Goal: Task Accomplishment & Management: Manage account settings

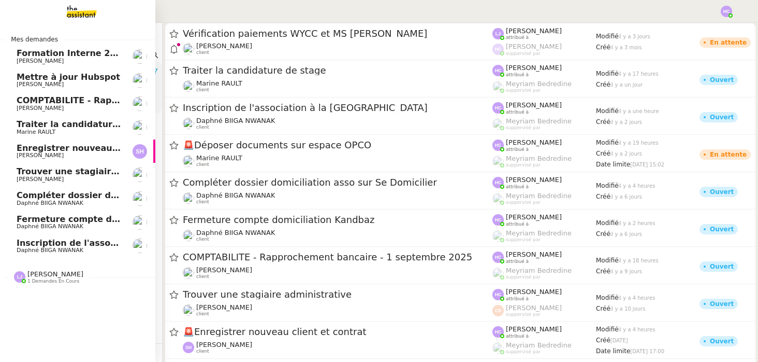
click at [59, 242] on span "Inscription de l'association à la [GEOGRAPHIC_DATA]" at bounding box center [140, 243] width 246 height 10
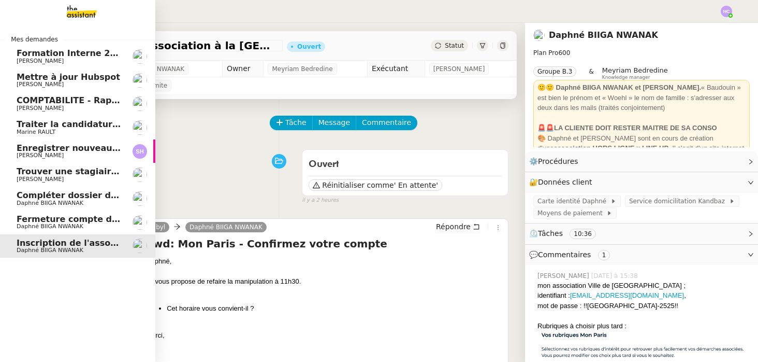
click at [32, 73] on span "Mettre à jour Hubspot" at bounding box center [69, 77] width 104 height 10
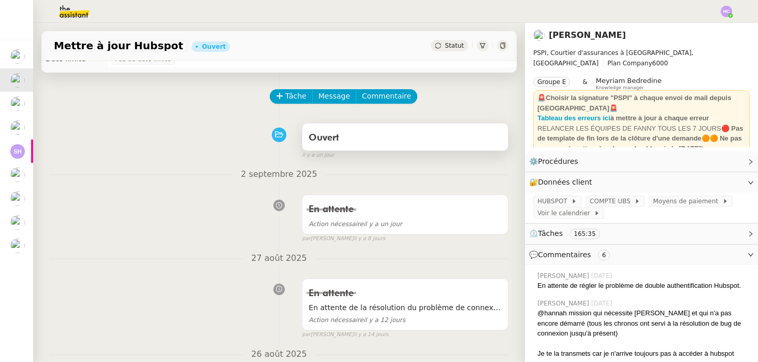
scroll to position [30, 0]
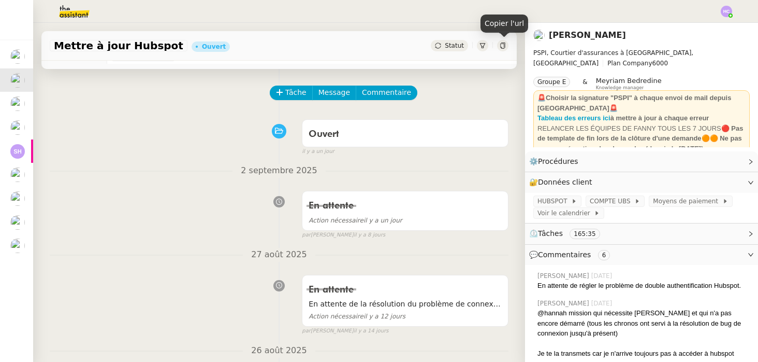
click at [500, 48] on icon at bounding box center [502, 45] width 5 height 6
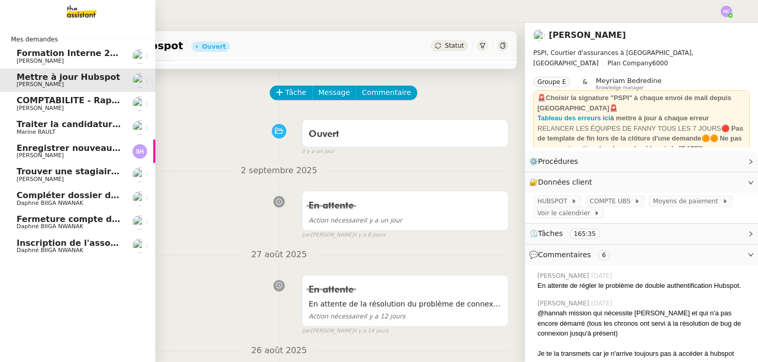
click at [80, 101] on span "COMPTABILITE - Rapprochement bancaire - 1 septembre 2025" at bounding box center [161, 100] width 289 height 10
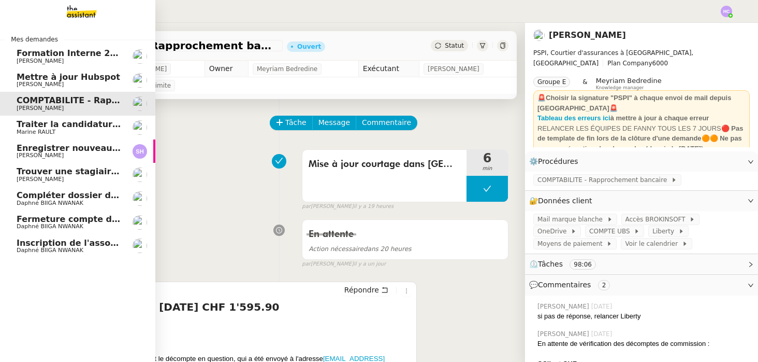
click at [26, 127] on span "Traiter la candidature de stage" at bounding box center [89, 124] width 145 height 10
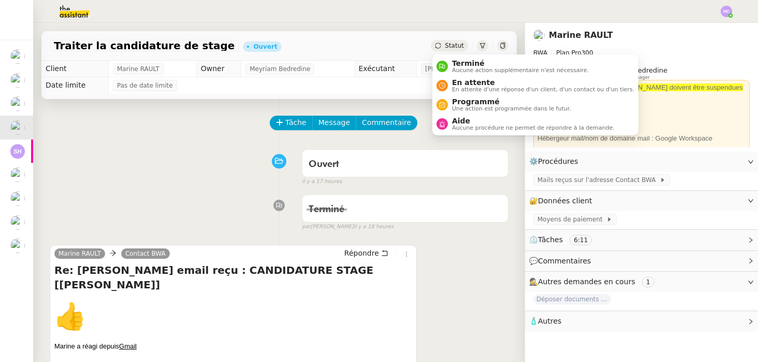
click at [442, 43] on div "Statut" at bounding box center [449, 45] width 37 height 11
click at [450, 68] on div "Terminé Aucune action supplémentaire n'est nécessaire." at bounding box center [518, 66] width 141 height 14
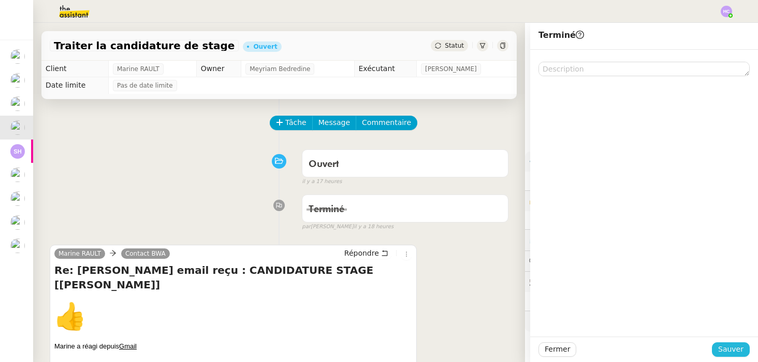
click at [728, 348] on span "Sauver" at bounding box center [730, 349] width 25 height 12
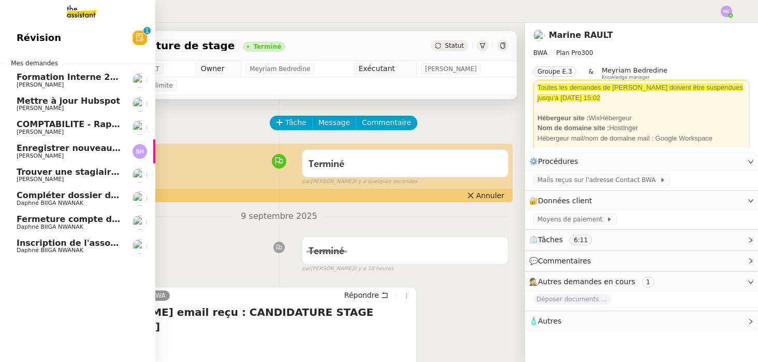
click at [59, 122] on span "COMPTABILITE - Rapprochement bancaire - 1 septembre 2025" at bounding box center [161, 124] width 289 height 10
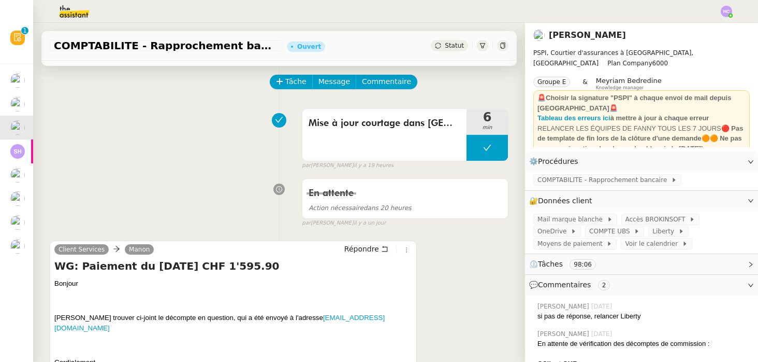
scroll to position [43, 0]
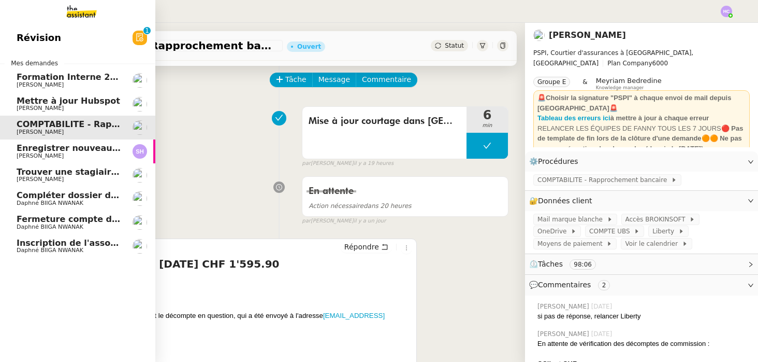
click at [67, 150] on span "Enregistrer nouveau client et contrat" at bounding box center [104, 148] width 174 height 10
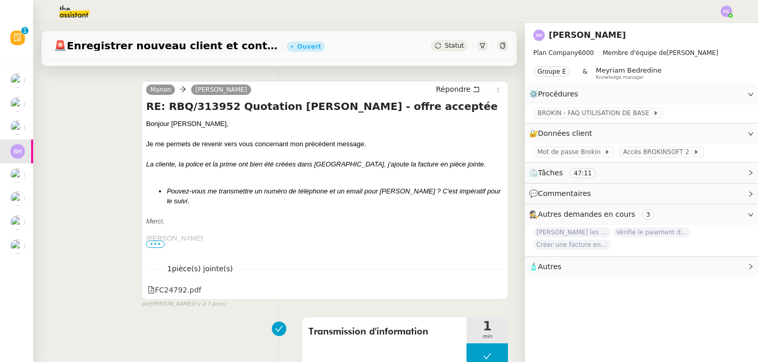
scroll to position [211, 0]
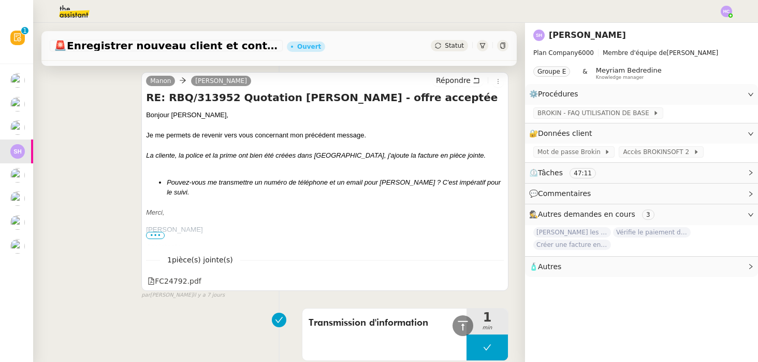
click at [156, 232] on span "•••" at bounding box center [155, 235] width 19 height 7
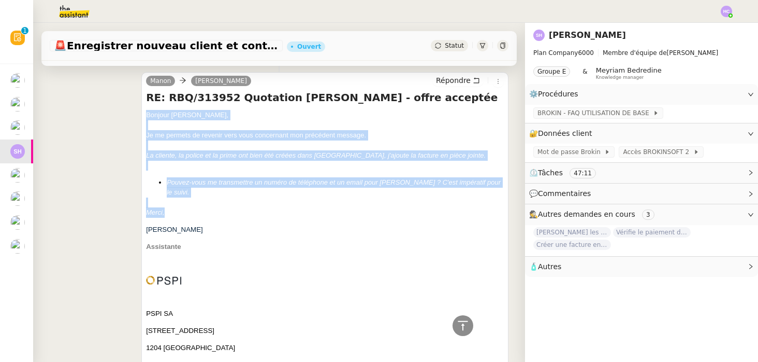
drag, startPoint x: 165, startPoint y: 211, endPoint x: 124, endPoint y: 116, distance: 103.9
copy div "Bonjour ﻿Sarah ﻿, Je me permets de revenir vers vous concernant mon précédent m…"
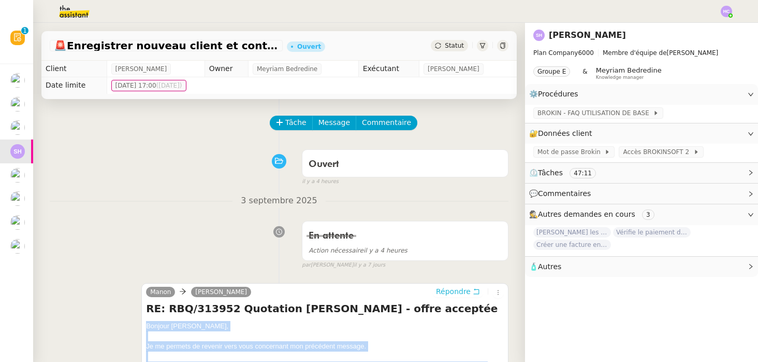
click at [450, 289] on span "Répondre" at bounding box center [453, 291] width 35 height 10
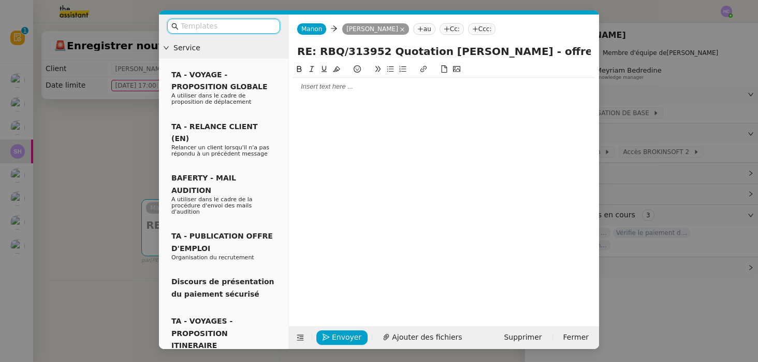
click at [113, 167] on nz-modal-container "Service TA - VOYAGE - PROPOSITION GLOBALE A utiliser dans le cadre de propositi…" at bounding box center [379, 181] width 758 height 362
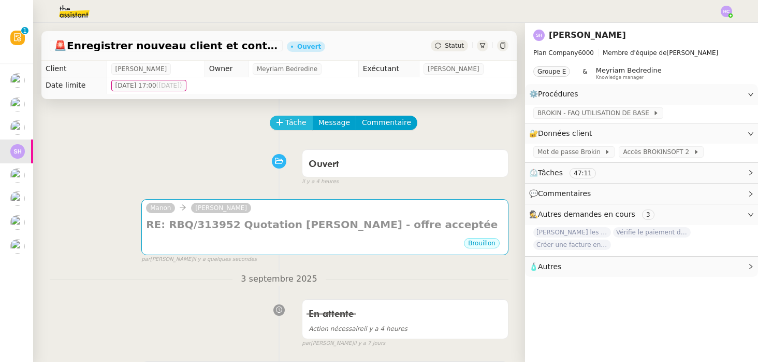
click at [288, 122] on span "Tâche" at bounding box center [295, 123] width 21 height 12
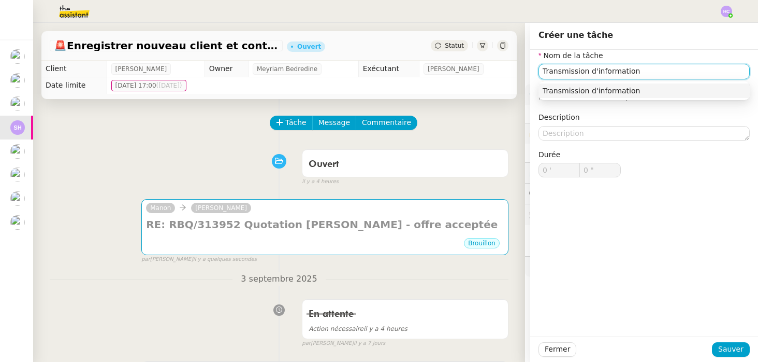
click at [566, 88] on div "Transmission d'information" at bounding box center [644, 90] width 203 height 9
type input "Transmission d'information"
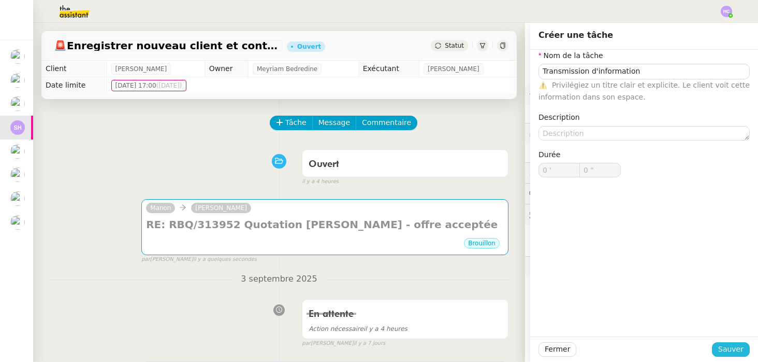
click at [730, 343] on span "Sauver" at bounding box center [730, 349] width 25 height 12
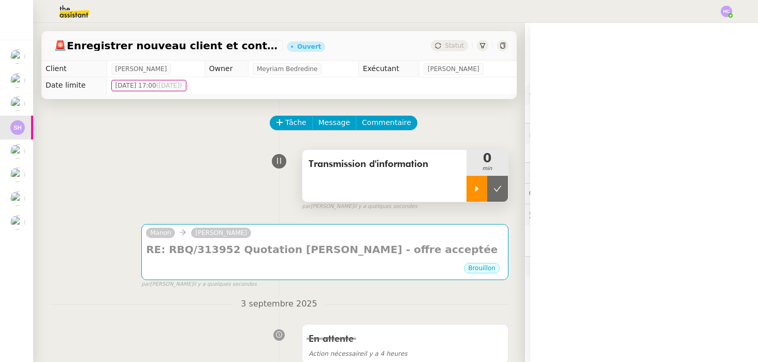
click at [477, 196] on div at bounding box center [477, 189] width 21 height 26
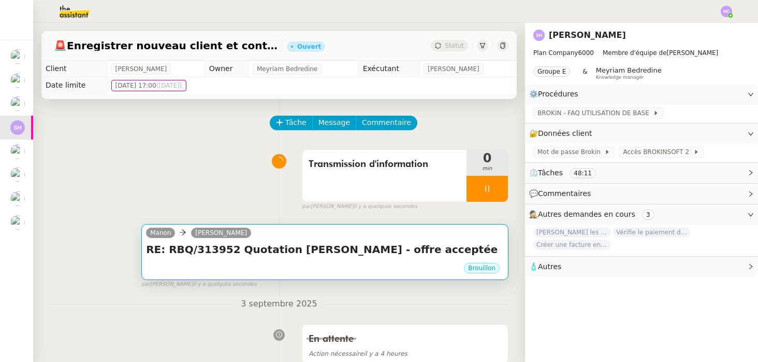
click at [285, 246] on h4 "RE: RBQ/313952 Quotation Lina BOTERO - offre acceptée" at bounding box center [325, 249] width 358 height 15
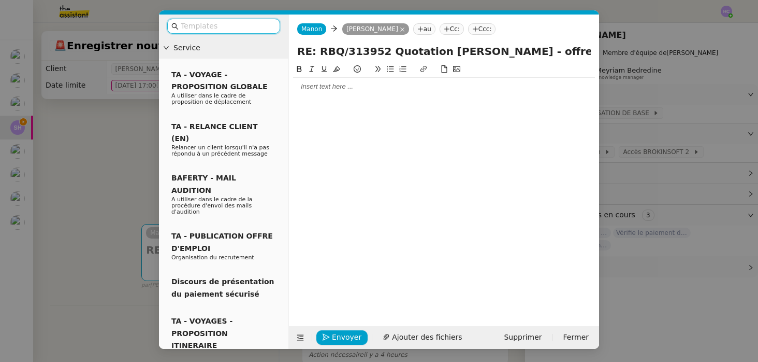
click at [305, 86] on div at bounding box center [444, 86] width 302 height 9
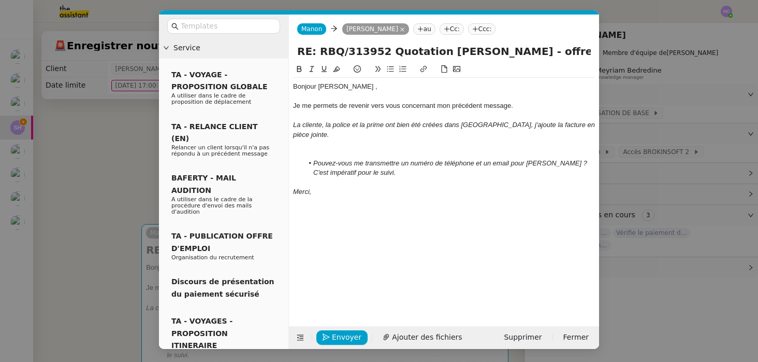
click at [343, 89] on div "Bonjour Sarah ," at bounding box center [444, 86] width 302 height 9
click at [311, 149] on div at bounding box center [444, 153] width 302 height 9
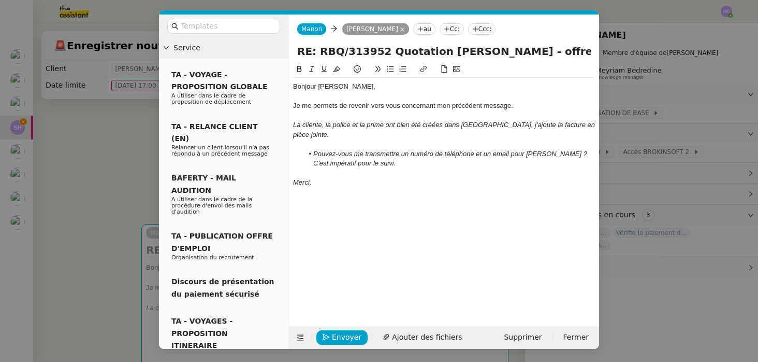
click at [112, 142] on nz-modal-container "Service TA - VOYAGE - PROPOSITION GLOBALE A utiliser dans le cadre de propositi…" at bounding box center [379, 181] width 758 height 362
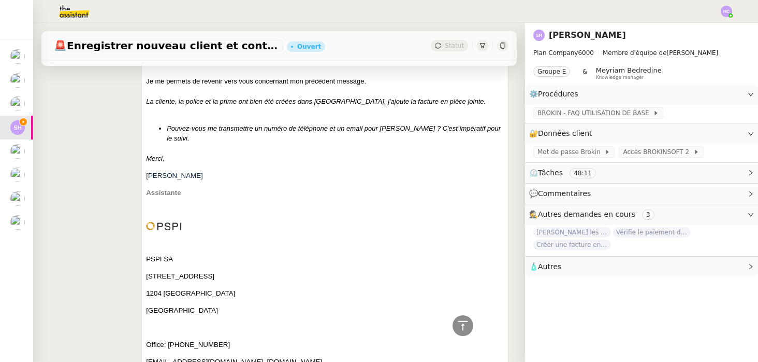
scroll to position [452, 0]
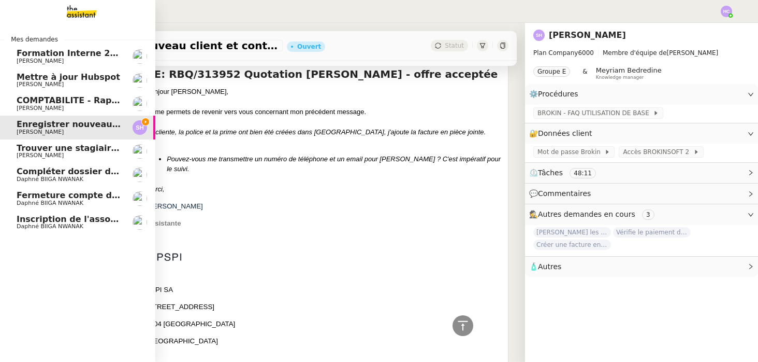
click at [52, 148] on span "Trouver une stagiaire administrative" at bounding box center [102, 148] width 171 height 10
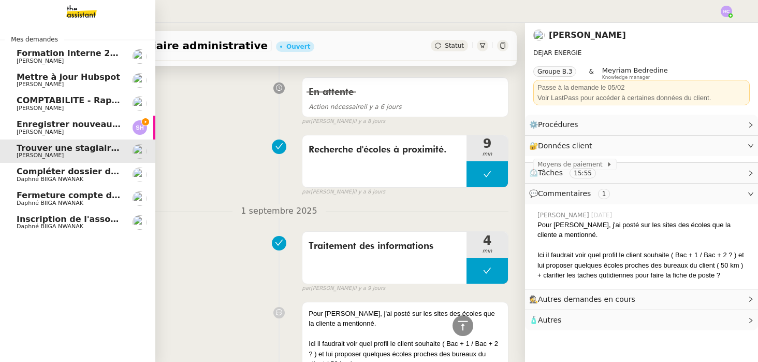
click at [51, 124] on span "Enregistrer nouveau client et contrat" at bounding box center [104, 124] width 174 height 10
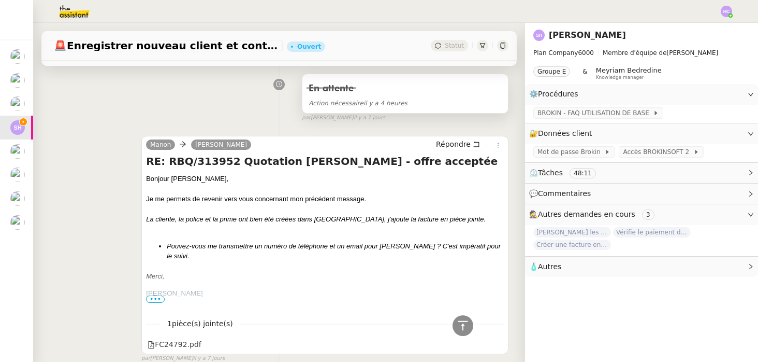
scroll to position [459, 0]
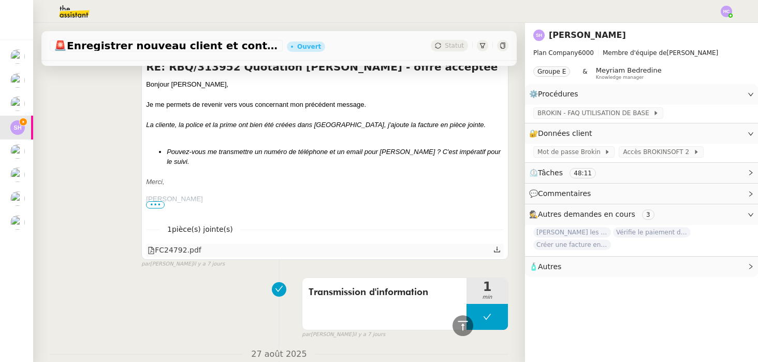
click at [495, 249] on icon at bounding box center [497, 249] width 7 height 7
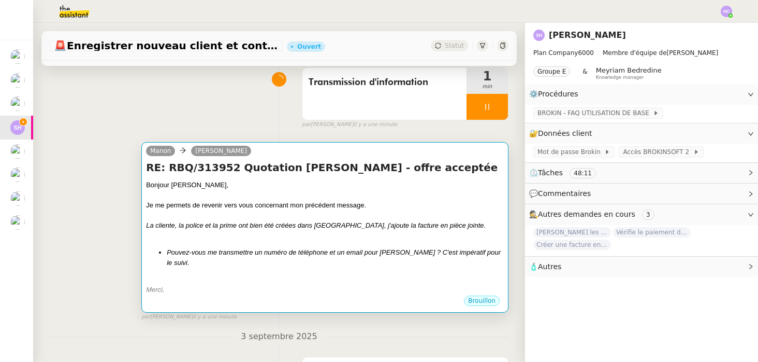
scroll to position [85, 0]
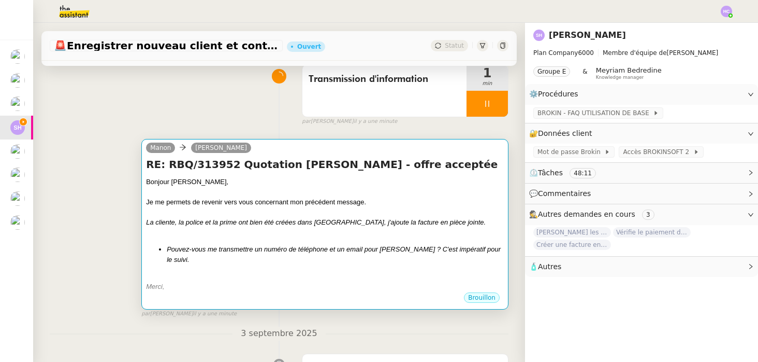
click at [327, 234] on div at bounding box center [325, 232] width 358 height 10
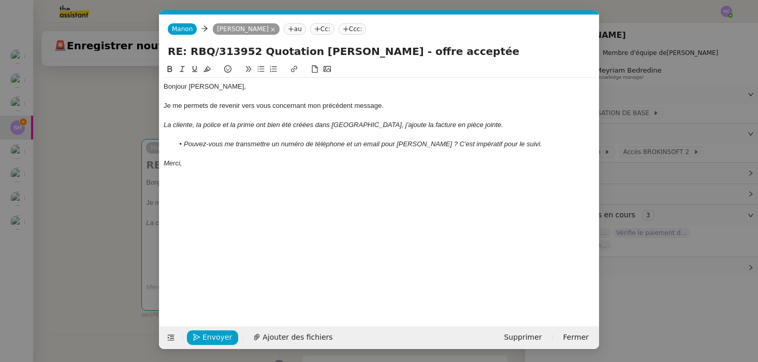
scroll to position [0, 22]
click at [257, 338] on button "Ajouter des fichiers" at bounding box center [293, 337] width 92 height 15
click at [202, 336] on button "Envoyer" at bounding box center [212, 337] width 51 height 15
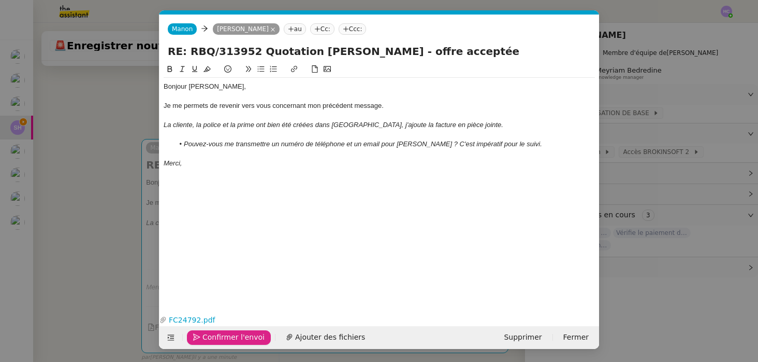
click at [202, 336] on button "Confirmer l'envoi" at bounding box center [229, 337] width 84 height 15
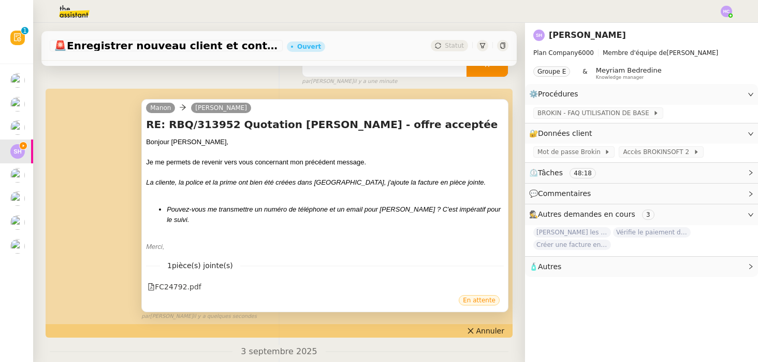
scroll to position [6, 0]
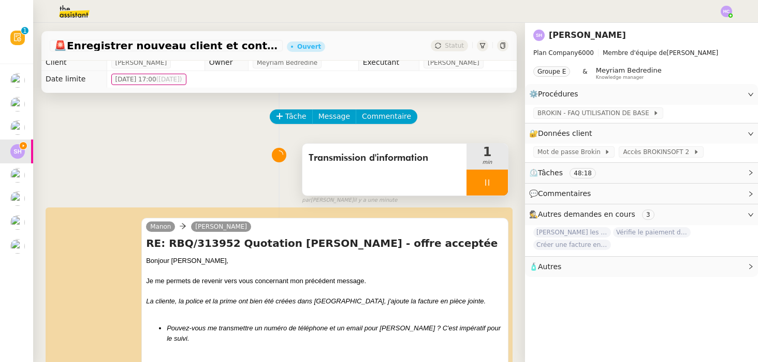
click at [491, 186] on icon at bounding box center [487, 182] width 8 height 8
click at [497, 185] on icon at bounding box center [498, 182] width 8 height 8
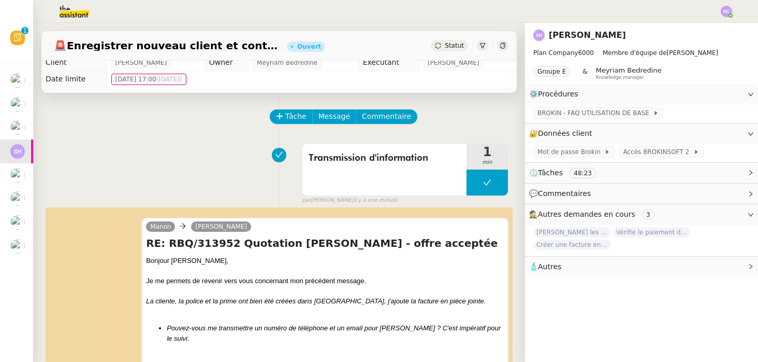
click at [445, 46] on div "Statut" at bounding box center [449, 45] width 37 height 11
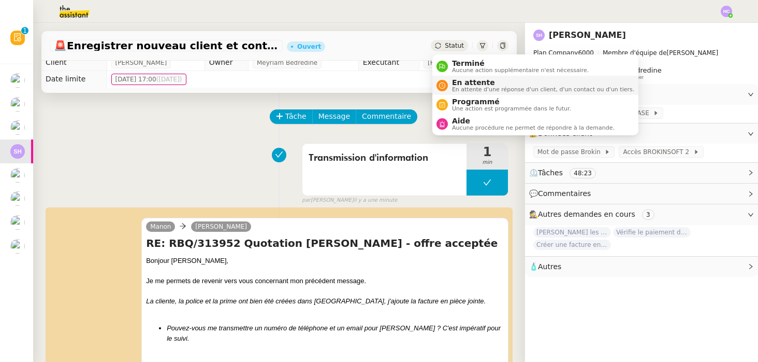
click at [455, 83] on span "En attente" at bounding box center [543, 82] width 182 height 8
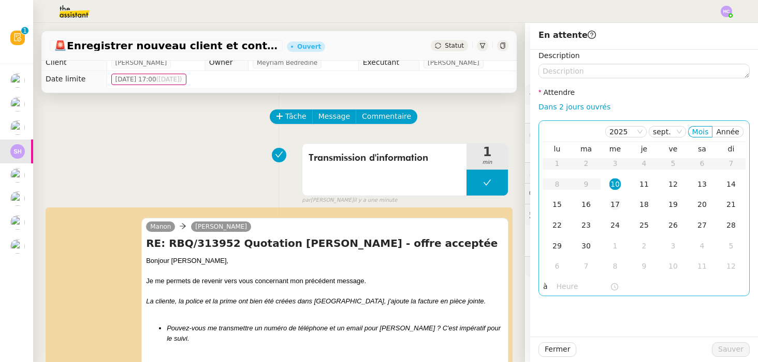
click at [616, 201] on div "17" at bounding box center [615, 203] width 11 height 11
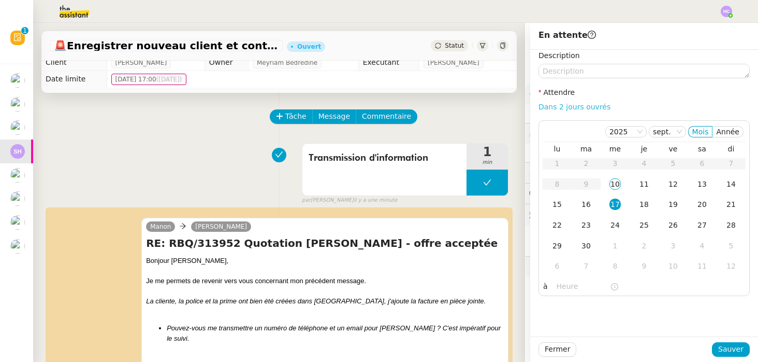
click at [584, 106] on link "Dans 2 jours ouvrés" at bounding box center [575, 107] width 72 height 8
type input "07:00"
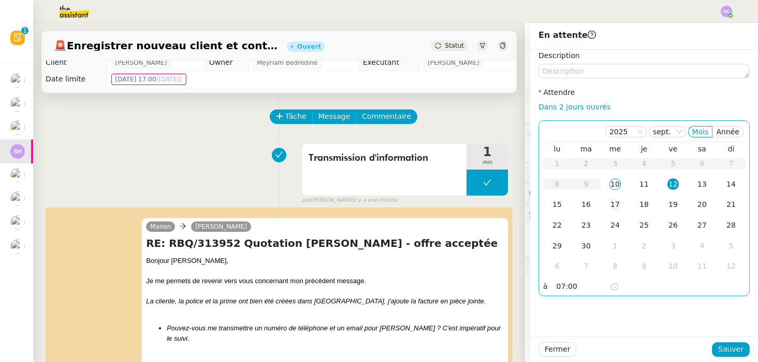
click at [616, 200] on div "17" at bounding box center [615, 203] width 11 height 11
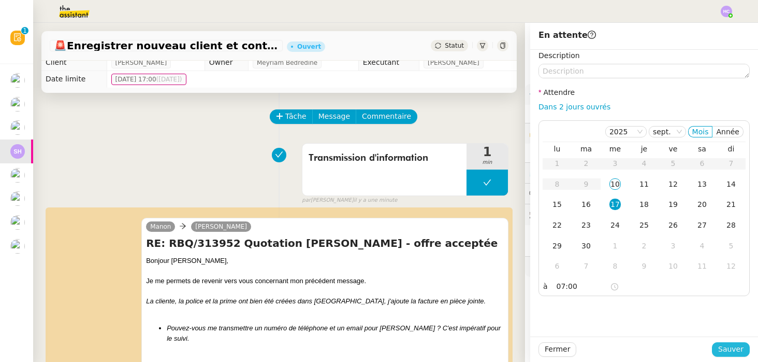
click at [727, 346] on span "Sauver" at bounding box center [730, 349] width 25 height 12
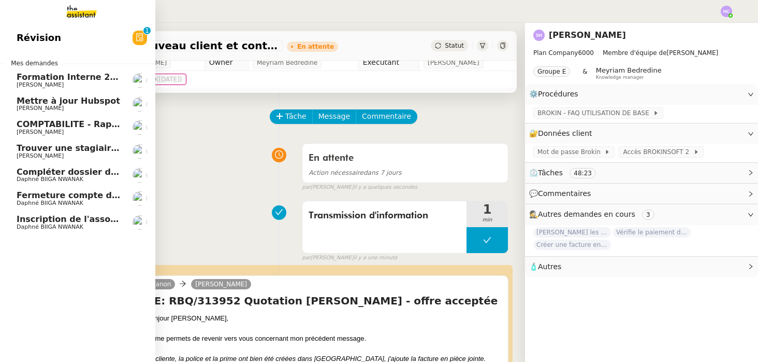
click at [84, 104] on span "Mettre à jour Hubspot" at bounding box center [69, 101] width 104 height 10
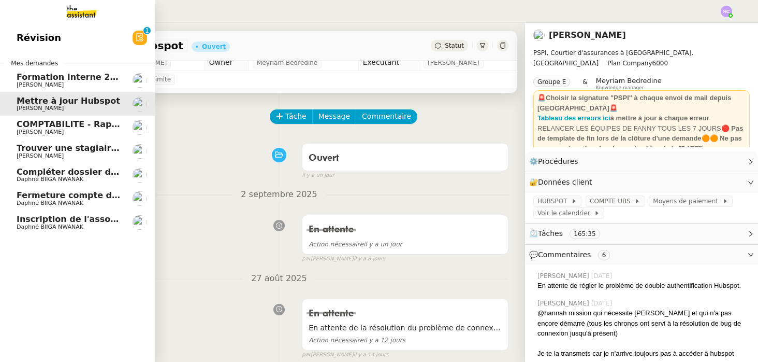
click at [33, 127] on span "COMPTABILITE - Rapprochement bancaire - 1 septembre 2025" at bounding box center [161, 124] width 289 height 10
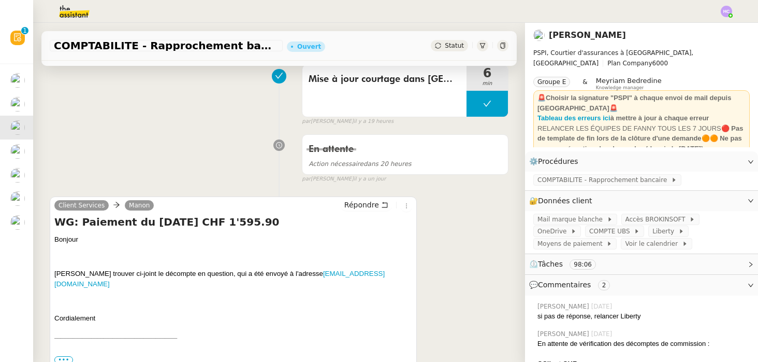
scroll to position [123, 0]
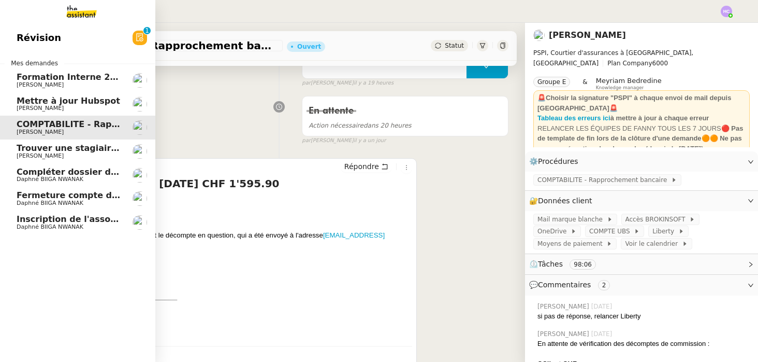
click at [43, 150] on span "Trouver une stagiaire administrative" at bounding box center [102, 148] width 171 height 10
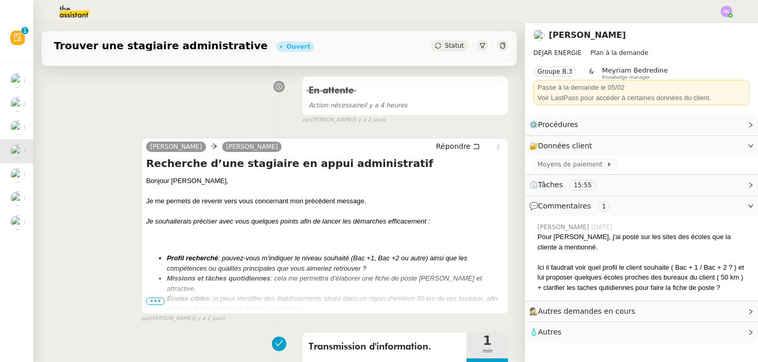
scroll to position [149, 0]
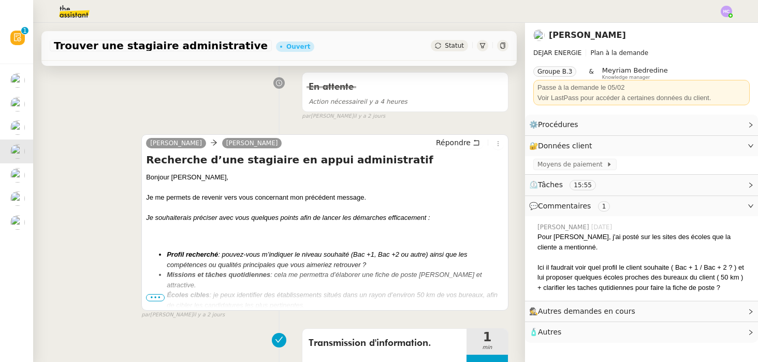
click at [155, 296] on span "•••" at bounding box center [155, 297] width 19 height 7
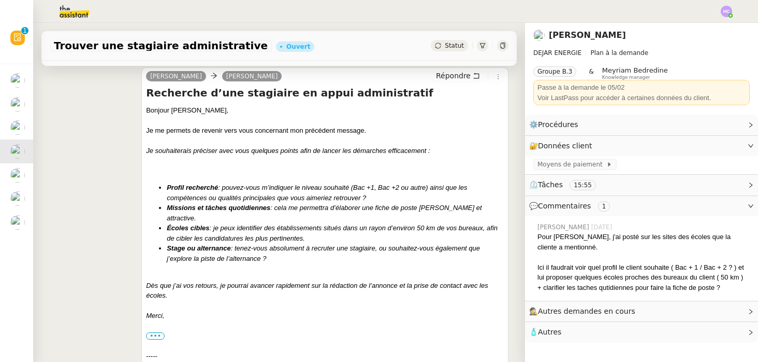
scroll to position [218, 0]
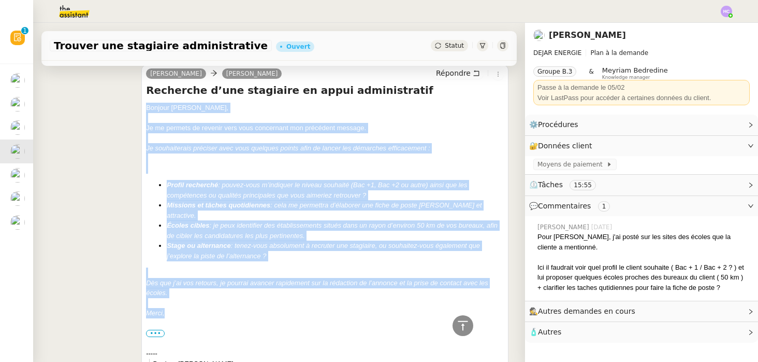
drag, startPoint x: 166, startPoint y: 300, endPoint x: 145, endPoint y: 108, distance: 193.4
copy div "Bonjour Patrice﻿, Je me permets de revenir vers vous concernant mon précédent m…"
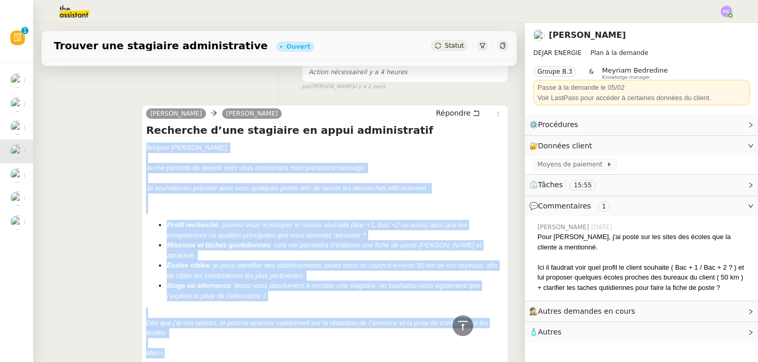
scroll to position [0, 0]
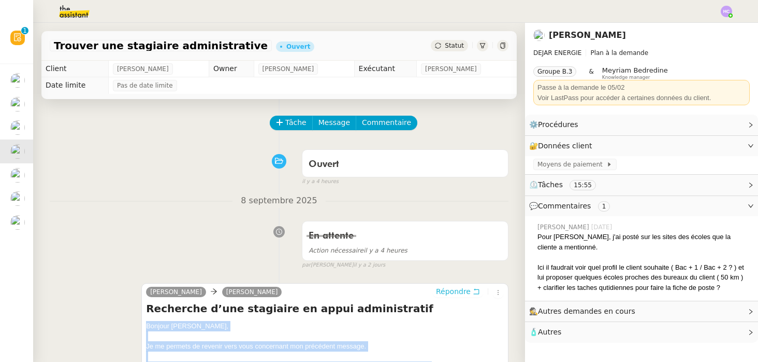
click at [475, 289] on icon at bounding box center [477, 292] width 6 height 6
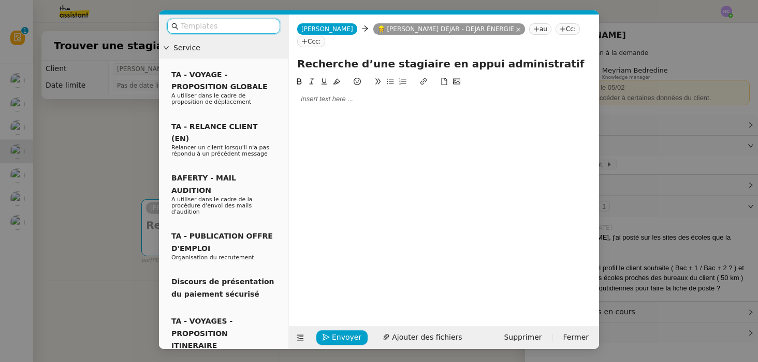
click at [322, 94] on div at bounding box center [444, 98] width 302 height 9
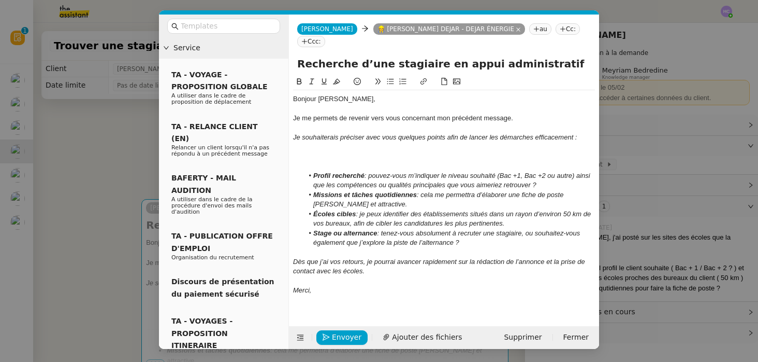
click at [315, 152] on div at bounding box center [444, 156] width 302 height 9
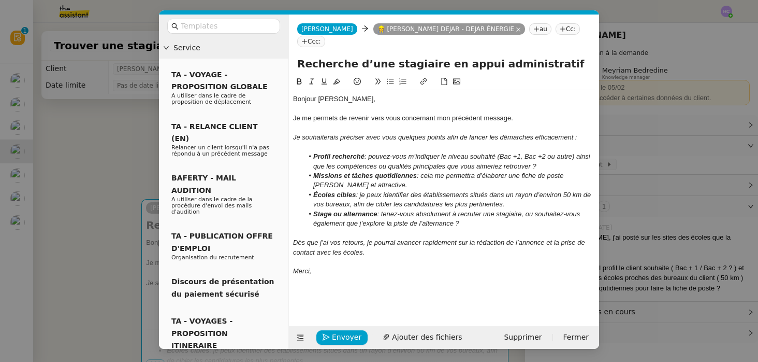
click at [538, 133] on div "Je souhaiterais préciser avec vous quelques points afin de lancer les démarches…" at bounding box center [444, 137] width 302 height 9
click at [534, 104] on div at bounding box center [444, 108] width 302 height 9
click at [524, 113] on div "Je me permets de revenir vers vous concernant mon précédent message." at bounding box center [444, 117] width 302 height 9
click at [362, 191] on em ": je peux identifier des établissements situés dans un rayon d’environ 50 km de…" at bounding box center [453, 199] width 280 height 17
drag, startPoint x: 521, startPoint y: 191, endPoint x: 313, endPoint y: 180, distance: 207.5
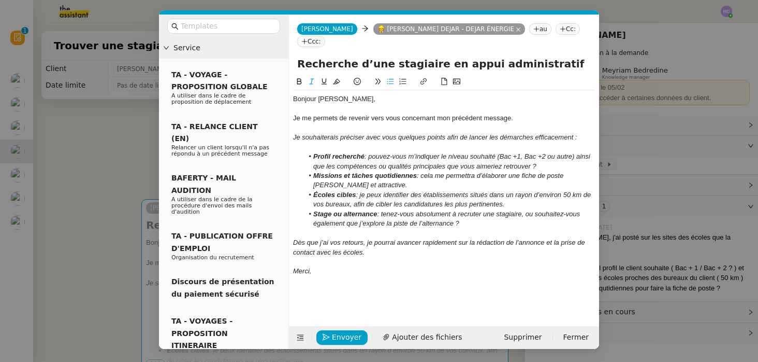
click at [313, 190] on li "Écoles cibles : je peux identifier des établissements situés dans un rayon d’en…" at bounding box center [450, 199] width 292 height 19
click at [334, 266] on div "Merci," at bounding box center [444, 270] width 302 height 9
click at [338, 335] on span "Envoyer" at bounding box center [347, 337] width 30 height 12
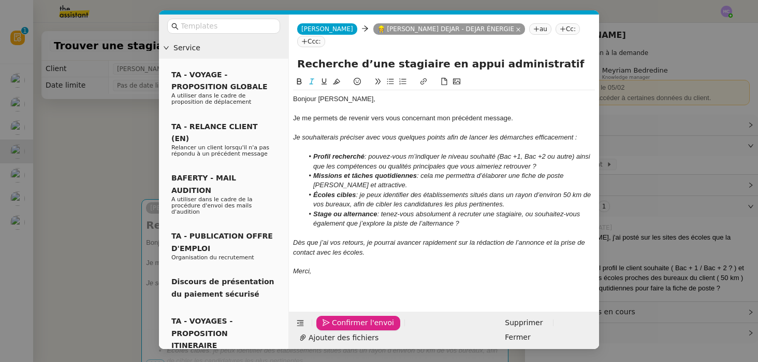
click at [93, 174] on nz-modal-container "Service TA - VOYAGE - PROPOSITION GLOBALE A utiliser dans le cadre de propositi…" at bounding box center [379, 181] width 758 height 362
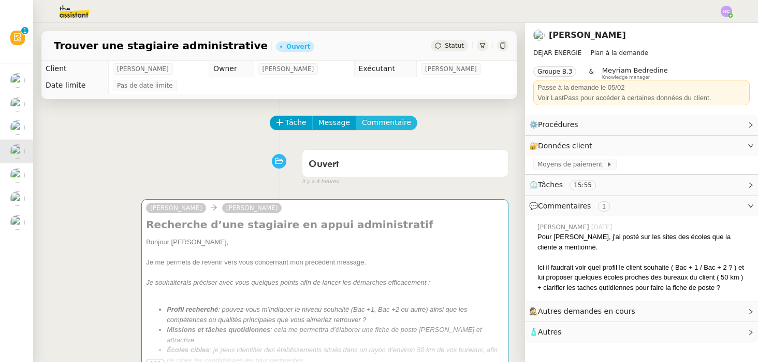
click at [377, 122] on span "Commentaire" at bounding box center [386, 123] width 49 height 12
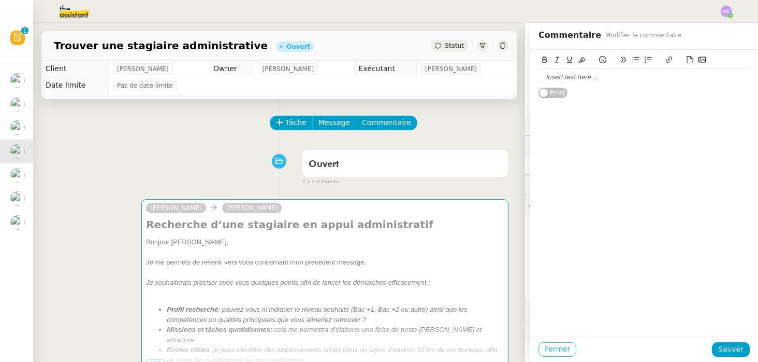
click at [562, 345] on span "Fermer" at bounding box center [557, 349] width 25 height 12
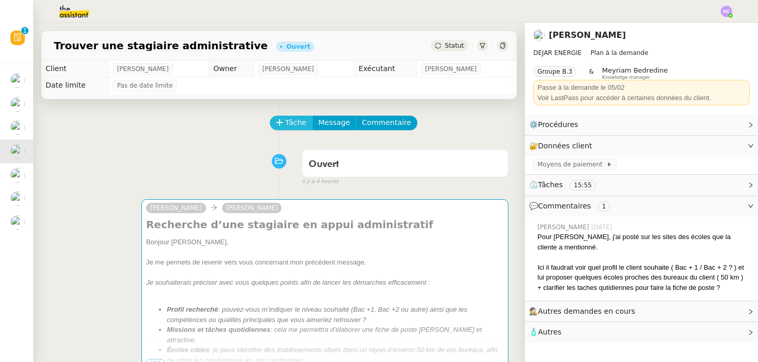
click at [284, 121] on button "Tâche" at bounding box center [291, 123] width 43 height 15
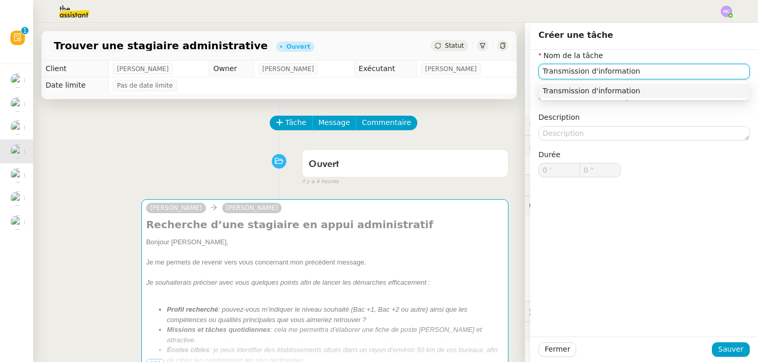
click at [621, 87] on div "Transmission d'information" at bounding box center [644, 90] width 203 height 9
type input "Transmission d'information"
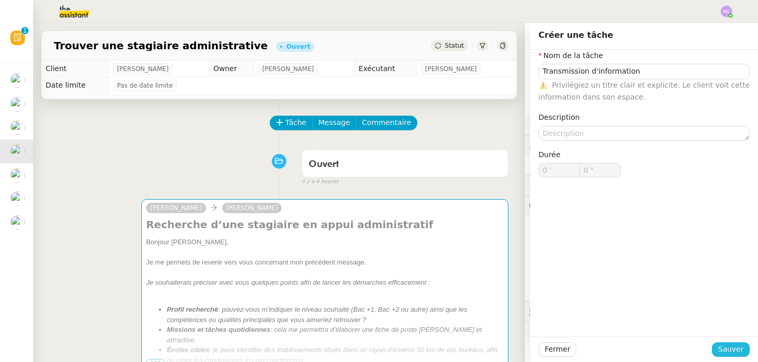
click at [730, 350] on span "Sauver" at bounding box center [730, 349] width 25 height 12
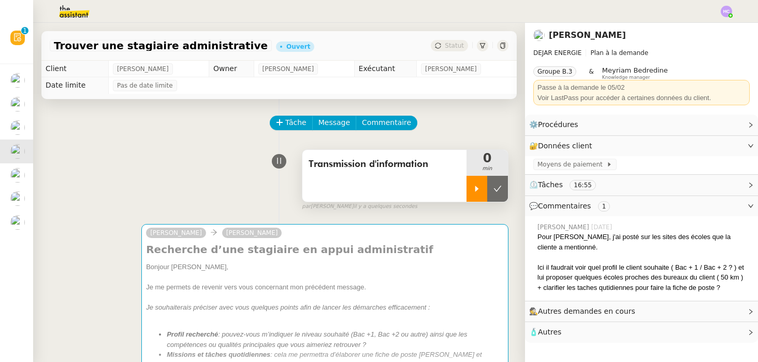
click at [472, 190] on div at bounding box center [477, 189] width 21 height 26
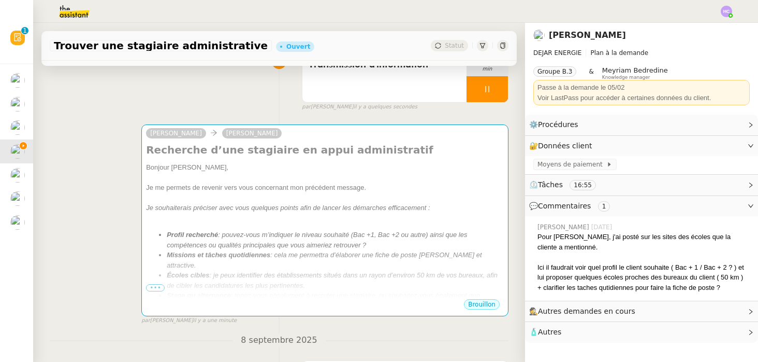
scroll to position [107, 0]
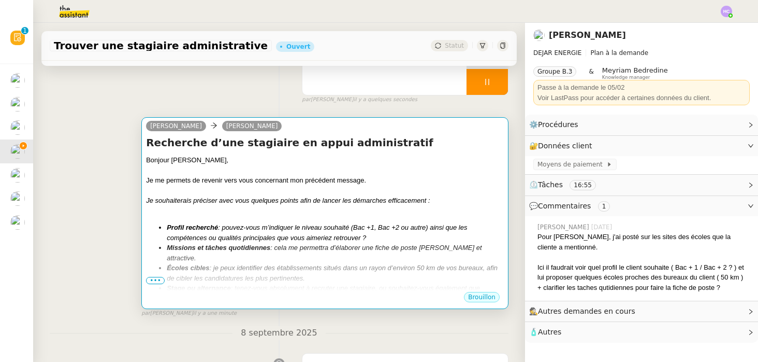
click at [392, 156] on div "Bonjour Patrice﻿," at bounding box center [325, 160] width 358 height 10
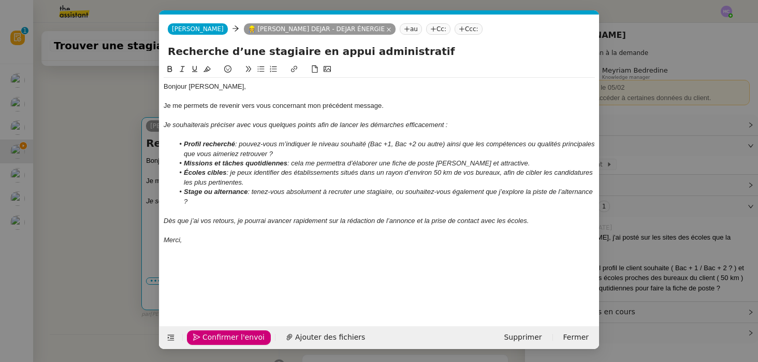
scroll to position [0, 22]
click at [215, 335] on span "Confirmer l'envoi" at bounding box center [234, 337] width 62 height 12
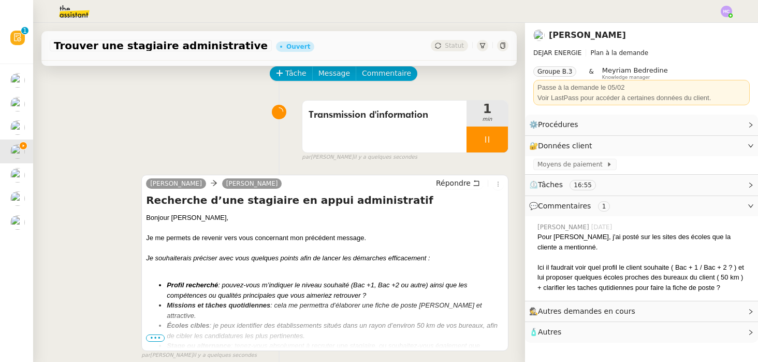
scroll to position [50, 0]
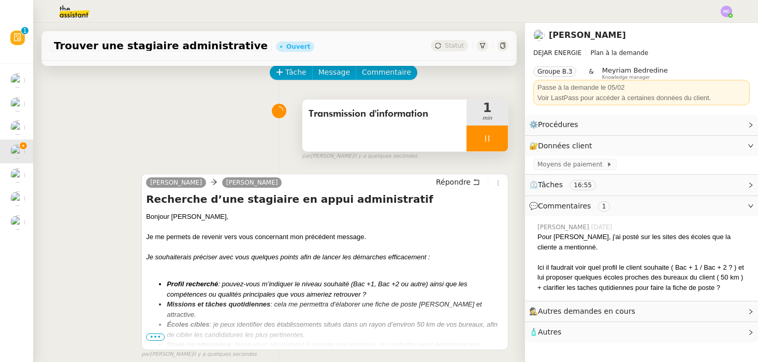
click at [492, 136] on div at bounding box center [487, 138] width 41 height 26
click at [497, 137] on icon at bounding box center [498, 138] width 8 height 8
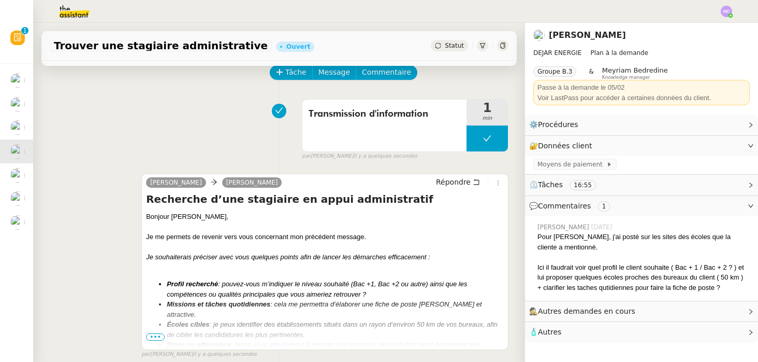
click at [449, 48] on span "Statut" at bounding box center [454, 45] width 19 height 7
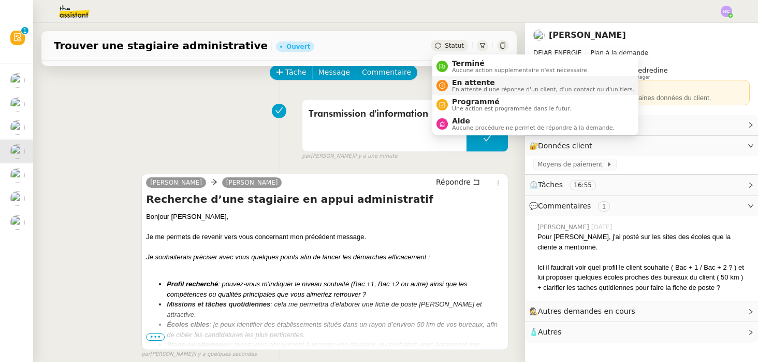
click at [467, 82] on span "En attente" at bounding box center [543, 82] width 182 height 8
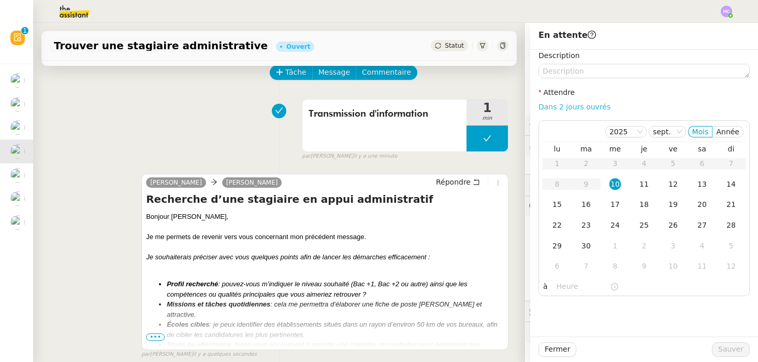
click at [591, 107] on link "Dans 2 jours ouvrés" at bounding box center [575, 107] width 72 height 8
type input "07:00"
click at [730, 344] on span "Sauver" at bounding box center [730, 349] width 25 height 12
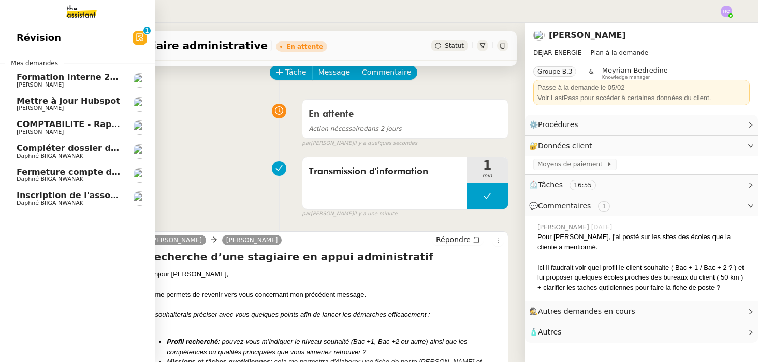
click at [48, 148] on span "Compléter dossier domiciliation asso sur Se Domicilier" at bounding box center [144, 148] width 255 height 10
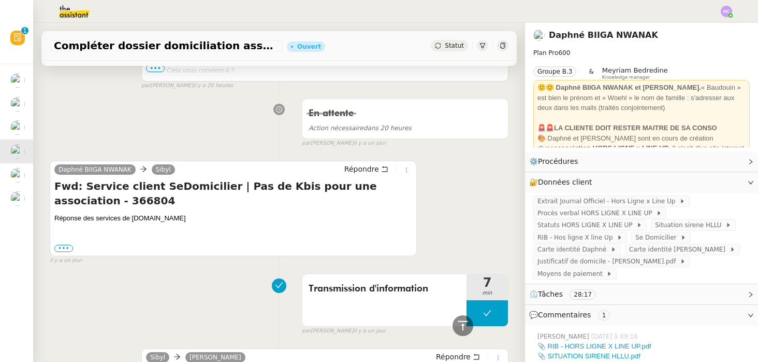
scroll to position [472, 0]
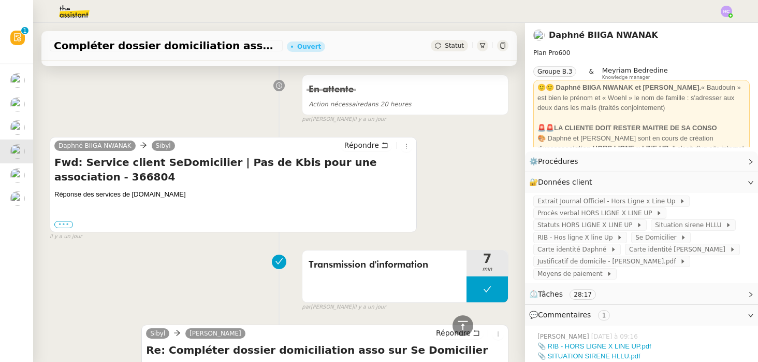
click at [65, 223] on label "•••" at bounding box center [63, 224] width 19 height 7
click at [0, 0] on input "•••" at bounding box center [0, 0] width 0 height 0
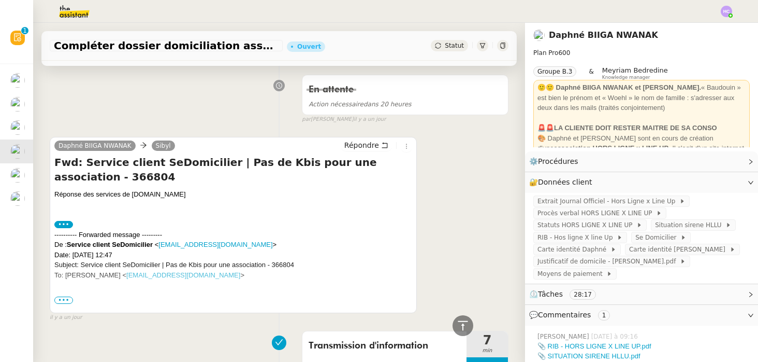
click at [65, 297] on span "•••" at bounding box center [63, 299] width 19 height 7
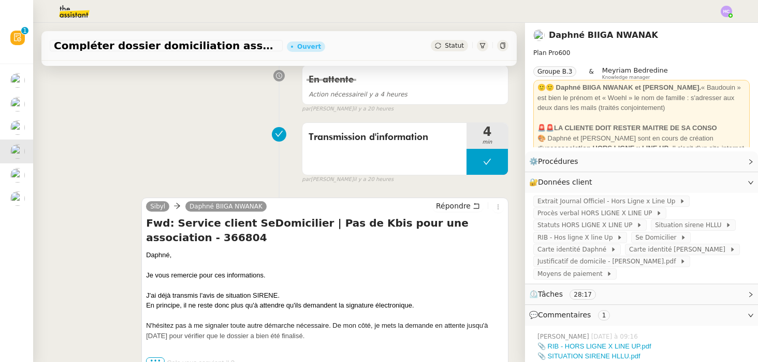
scroll to position [99, 0]
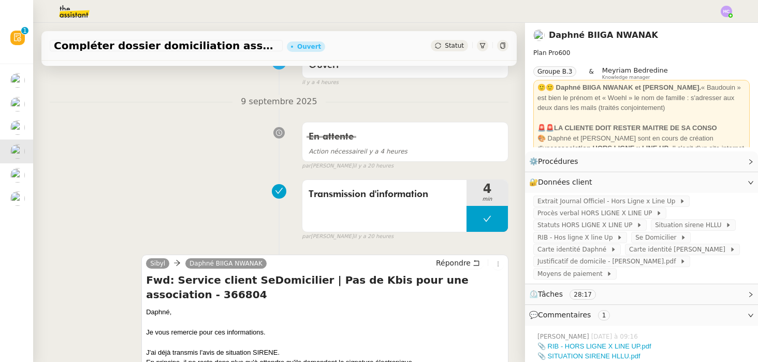
click at [458, 42] on span "Statut" at bounding box center [454, 45] width 19 height 7
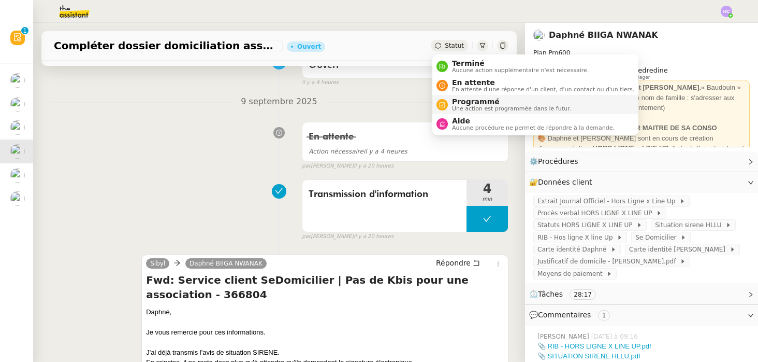
click at [468, 102] on span "Programmé" at bounding box center [511, 101] width 119 height 8
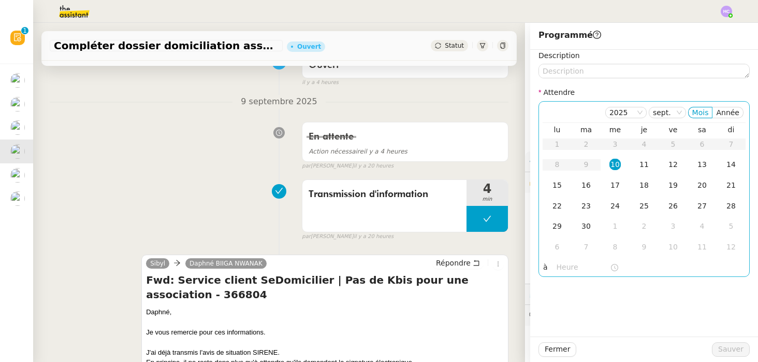
click at [617, 163] on div "10" at bounding box center [615, 164] width 11 height 11
click at [567, 274] on nz-time-picker at bounding box center [588, 267] width 70 height 15
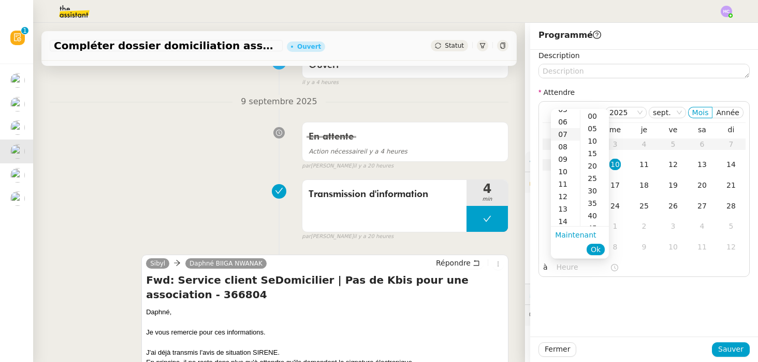
scroll to position [76, 0]
click at [564, 210] on div "14" at bounding box center [565, 214] width 29 height 12
click at [570, 125] on div "15" at bounding box center [565, 128] width 29 height 12
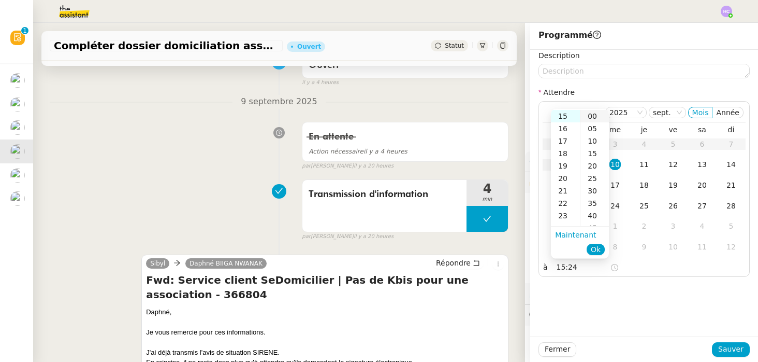
click at [590, 113] on div "00" at bounding box center [595, 116] width 28 height 12
type input "15:00"
click at [596, 248] on span "Ok" at bounding box center [596, 249] width 10 height 10
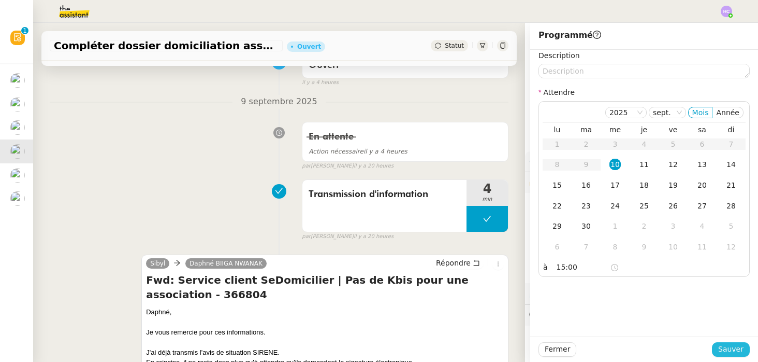
click at [734, 348] on span "Sauver" at bounding box center [730, 349] width 25 height 12
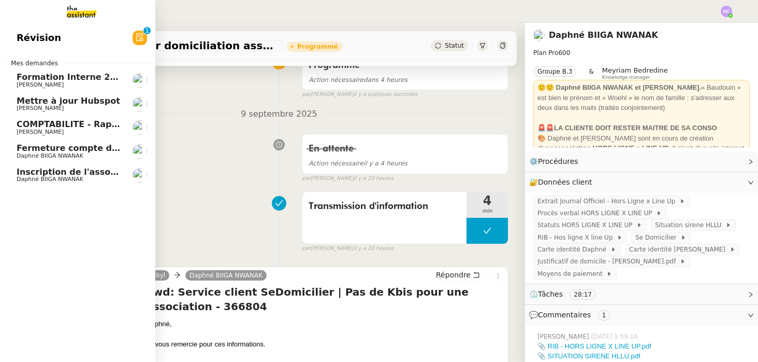
click at [52, 150] on span "Fermeture compte domiciliation Kandbaz" at bounding box center [113, 148] width 193 height 10
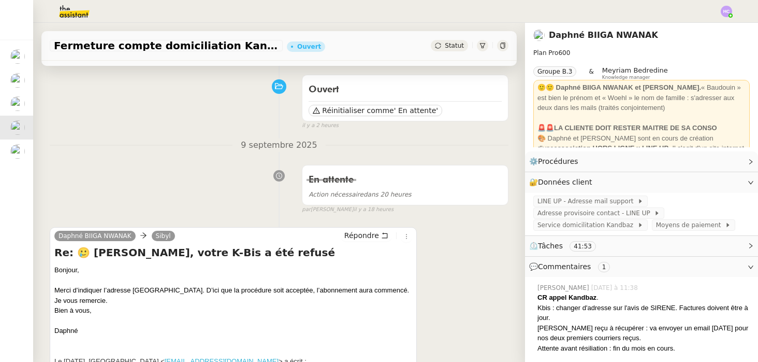
scroll to position [66, 0]
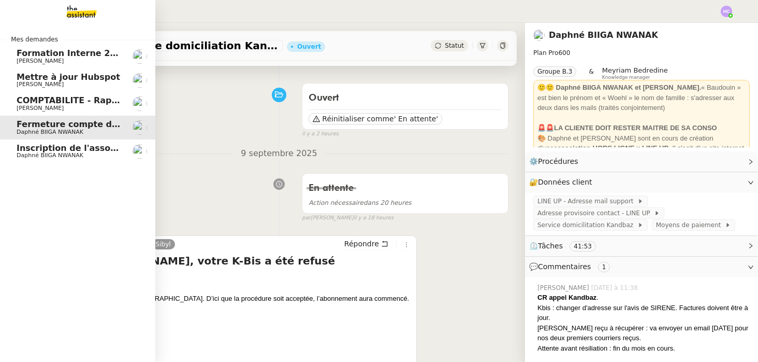
click at [38, 149] on span "Inscription de l'association à la [GEOGRAPHIC_DATA]" at bounding box center [140, 148] width 246 height 10
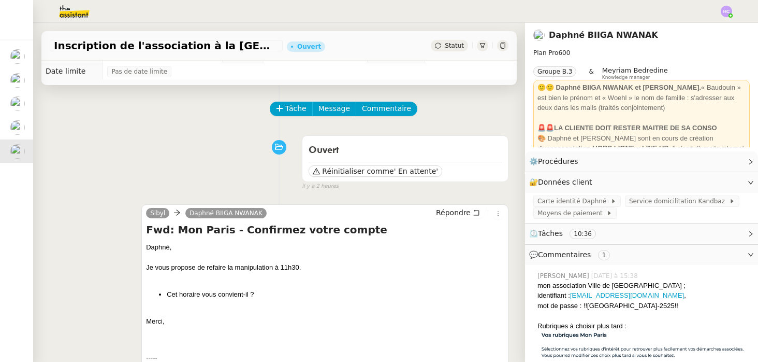
scroll to position [22, 0]
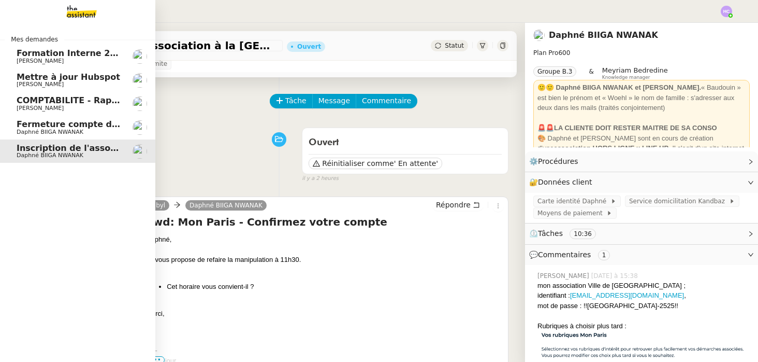
click at [70, 131] on span "Daphné BIIGA NWANAK" at bounding box center [50, 131] width 67 height 7
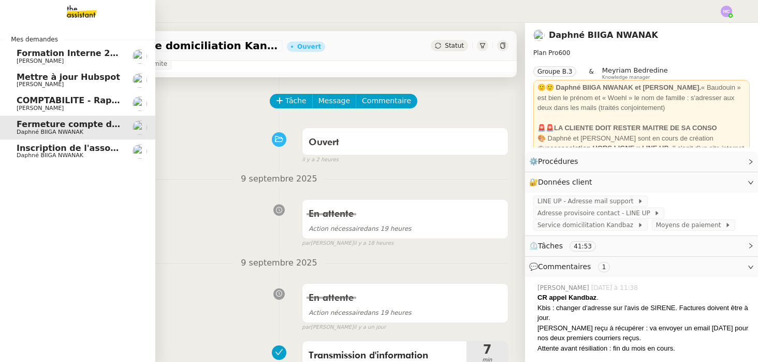
click at [76, 147] on span "Inscription de l'association à la [GEOGRAPHIC_DATA]" at bounding box center [140, 148] width 246 height 10
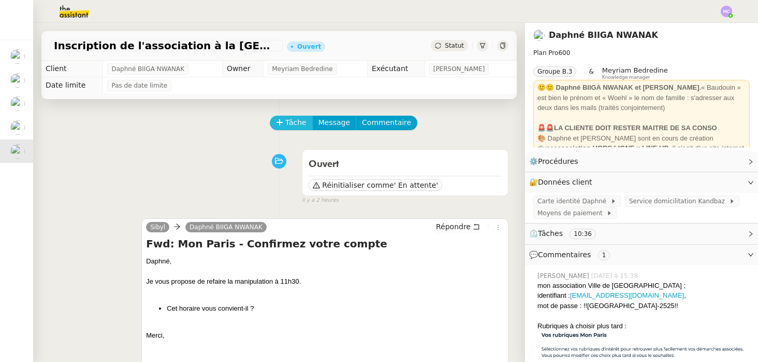
click at [293, 120] on span "Tâche" at bounding box center [295, 123] width 21 height 12
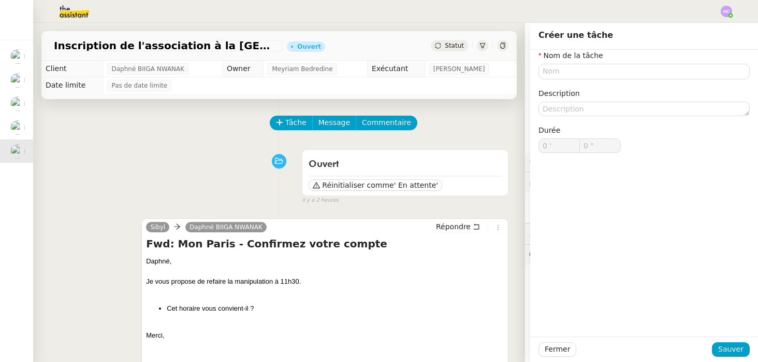
click at [235, 155] on div "Ouvert Réinitialiser comme ' En attente' false il y a 2 heures" at bounding box center [279, 175] width 459 height 60
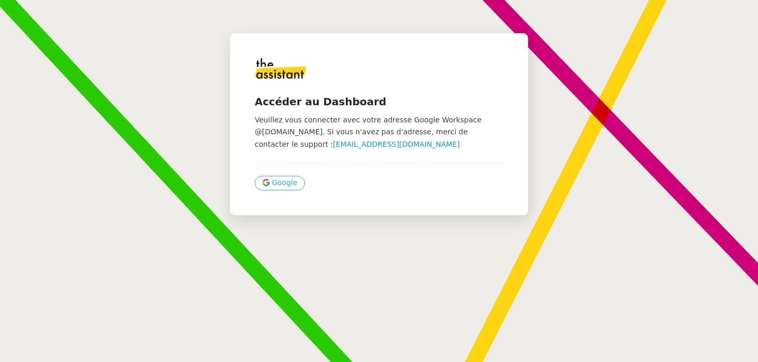
click at [272, 178] on span "Google" at bounding box center [284, 183] width 25 height 12
click at [124, 46] on div "Accéder au Dashboard Veuillez vous connecter avec votre adresse Google Workspac…" at bounding box center [379, 181] width 758 height 362
click at [288, 182] on span "Google" at bounding box center [284, 183] width 25 height 12
click at [294, 183] on span "Google" at bounding box center [284, 183] width 25 height 12
click at [291, 184] on span "Google" at bounding box center [284, 183] width 25 height 12
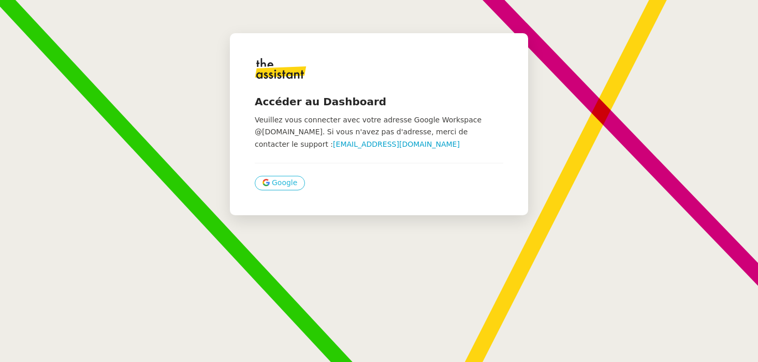
click at [289, 181] on span "Google" at bounding box center [284, 183] width 25 height 12
click at [270, 187] on button "Google" at bounding box center [280, 183] width 50 height 15
click at [283, 181] on span "Google" at bounding box center [284, 183] width 25 height 12
click at [280, 181] on span "Google" at bounding box center [284, 183] width 25 height 12
click at [274, 185] on span "Google" at bounding box center [284, 183] width 25 height 12
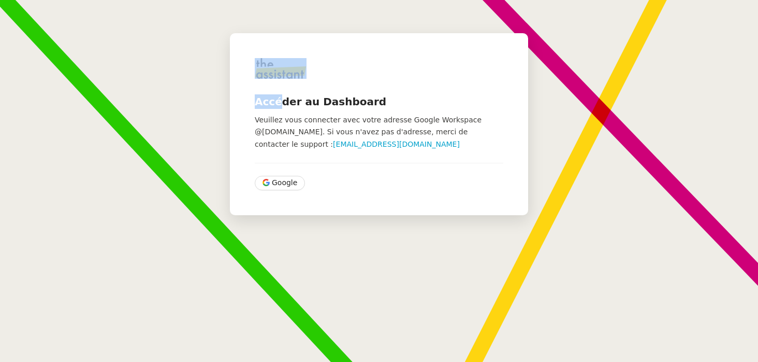
drag, startPoint x: 278, startPoint y: 102, endPoint x: 364, endPoint y: -100, distance: 220.0
click at [364, 0] on html "Accéder au Dashboard Veuillez vous connecter avec votre adresse Google Workspac…" at bounding box center [379, 181] width 758 height 362
click at [288, 177] on span "Google" at bounding box center [284, 183] width 25 height 12
click at [278, 61] on img at bounding box center [281, 68] width 52 height 21
click at [183, 79] on div "Accéder au Dashboard Veuillez vous connecter avec votre adresse Google Workspac…" at bounding box center [379, 181] width 758 height 362
